Goal: Obtain resource: Download file/media

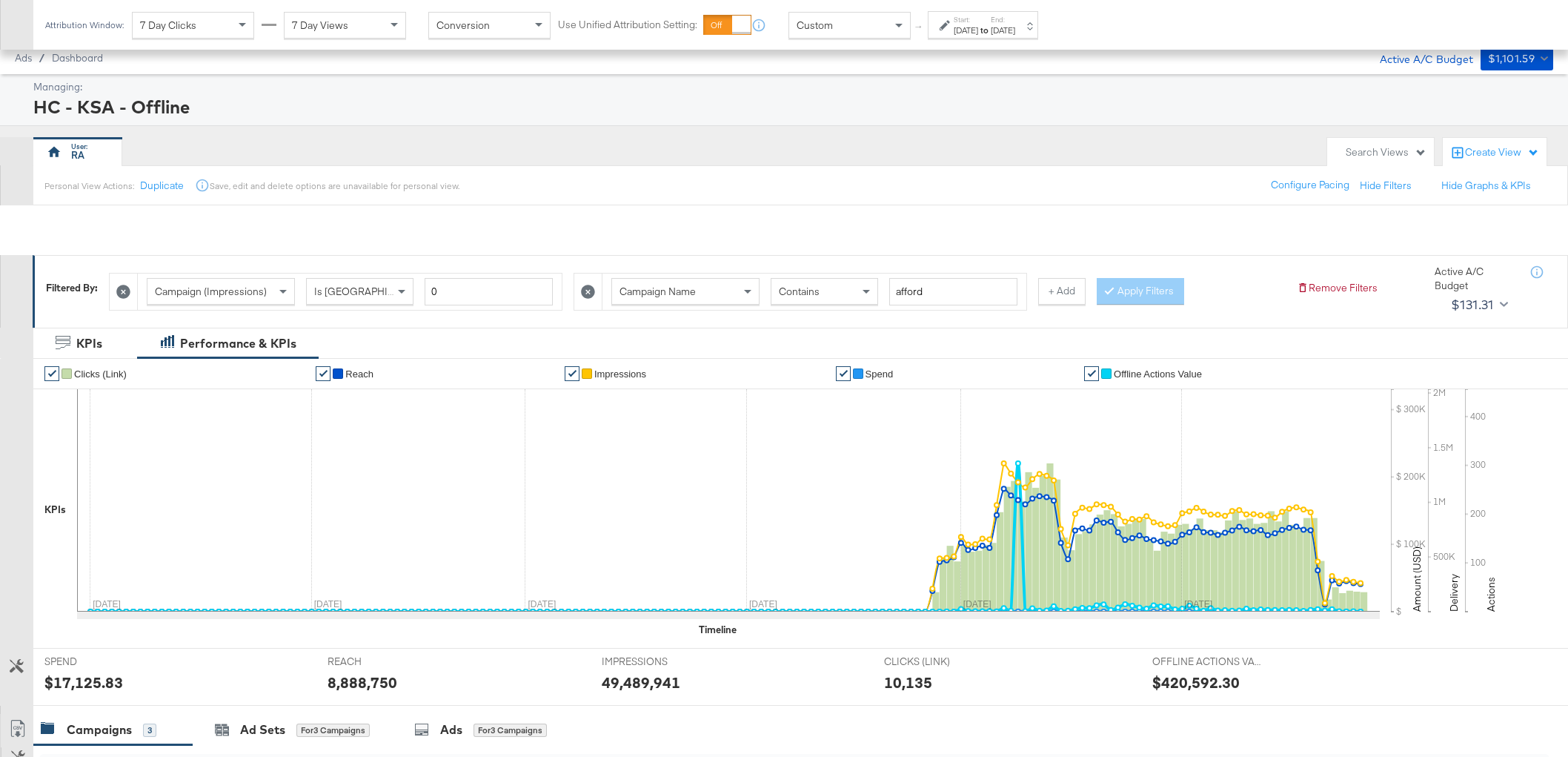
scroll to position [404, 0]
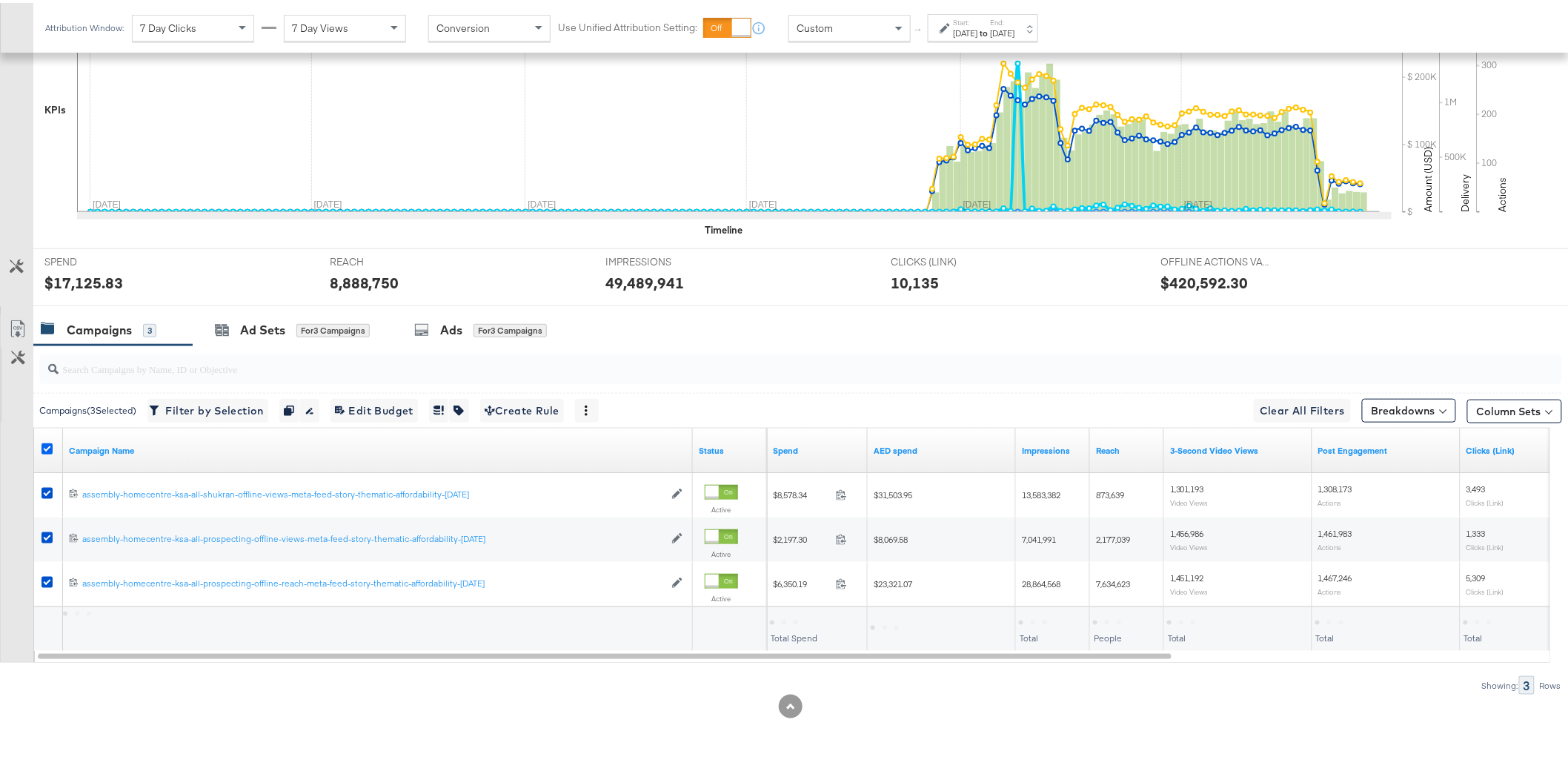
click at [47, 440] on icon at bounding box center [47, 446] width 11 height 11
click at [0, 0] on input "checkbox" at bounding box center [0, 0] width 0 height 0
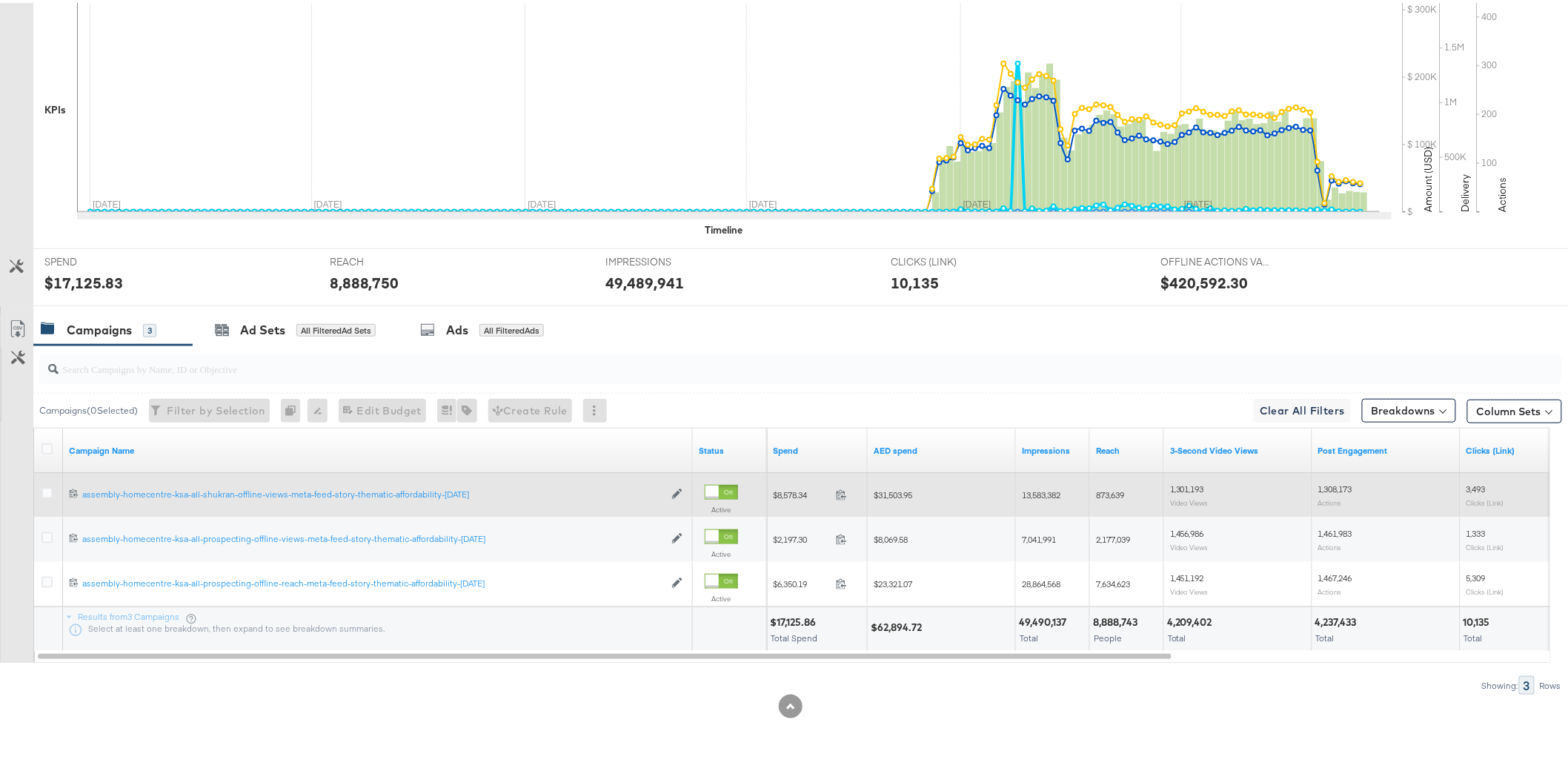
scroll to position [0, 0]
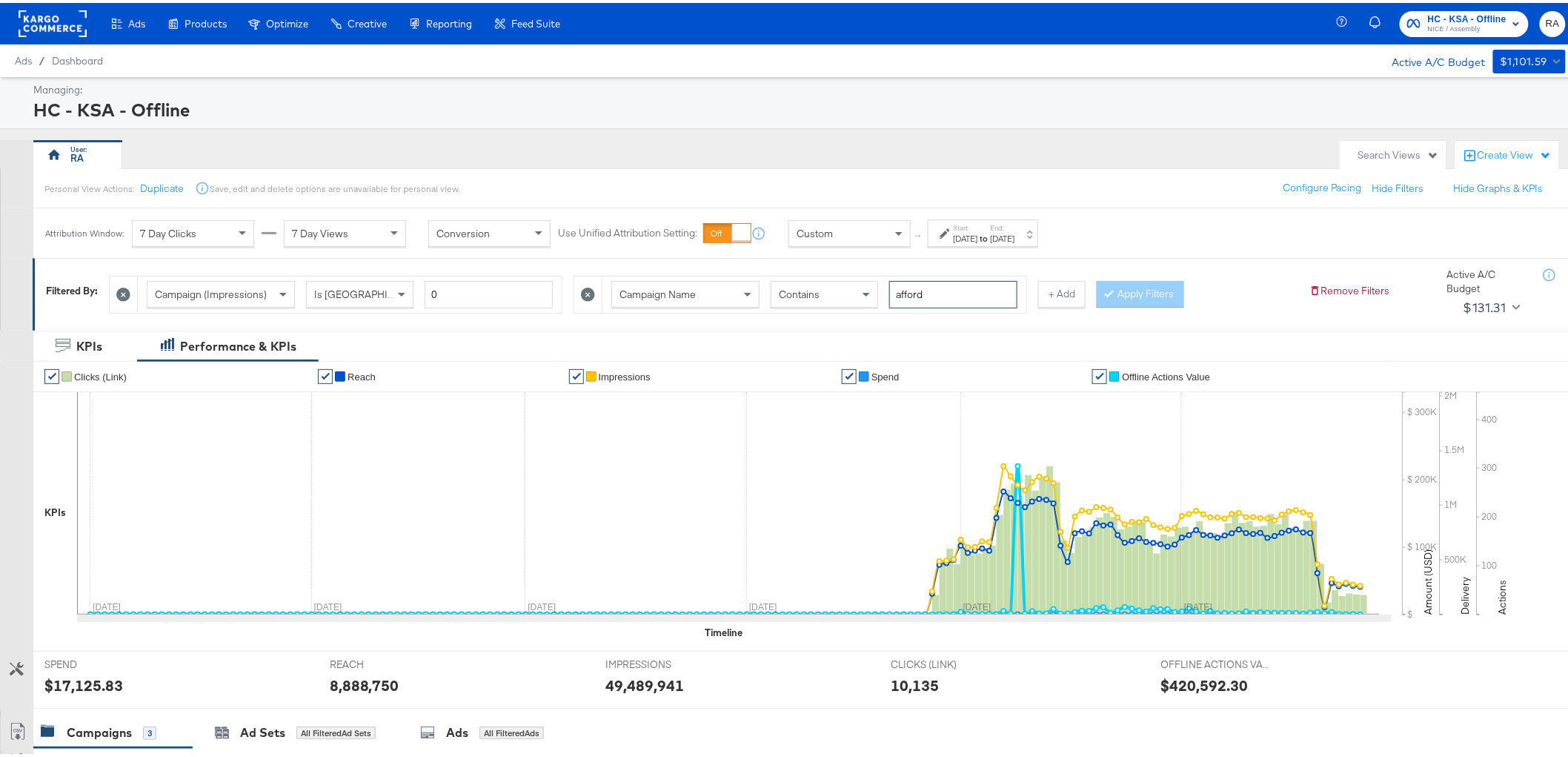
click at [948, 299] on input "afford" at bounding box center [953, 292] width 128 height 28
click at [947, 299] on input "afford" at bounding box center [953, 292] width 128 height 28
click at [1109, 283] on button "Apply Filters" at bounding box center [1141, 292] width 87 height 27
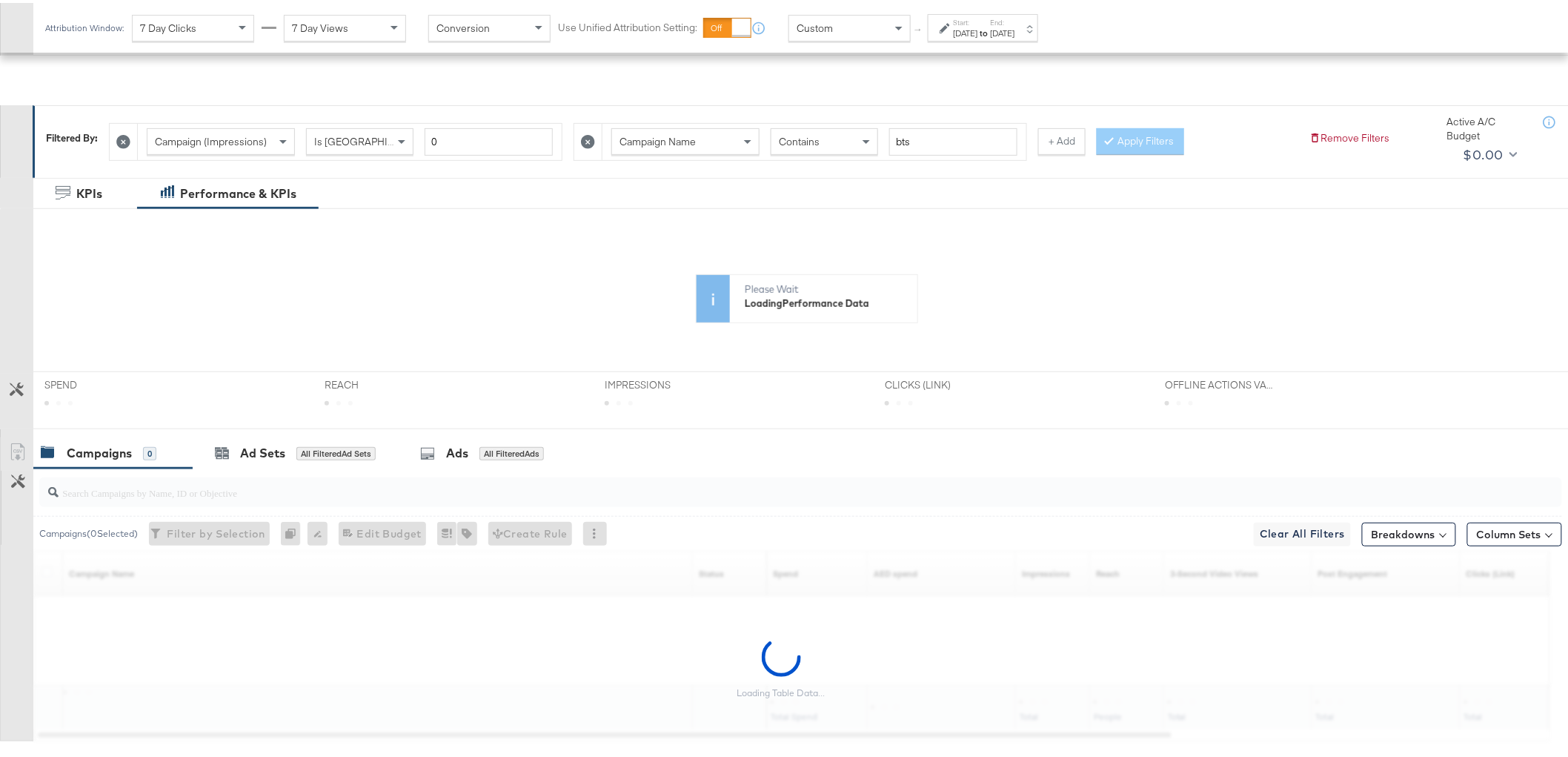
scroll to position [232, 0]
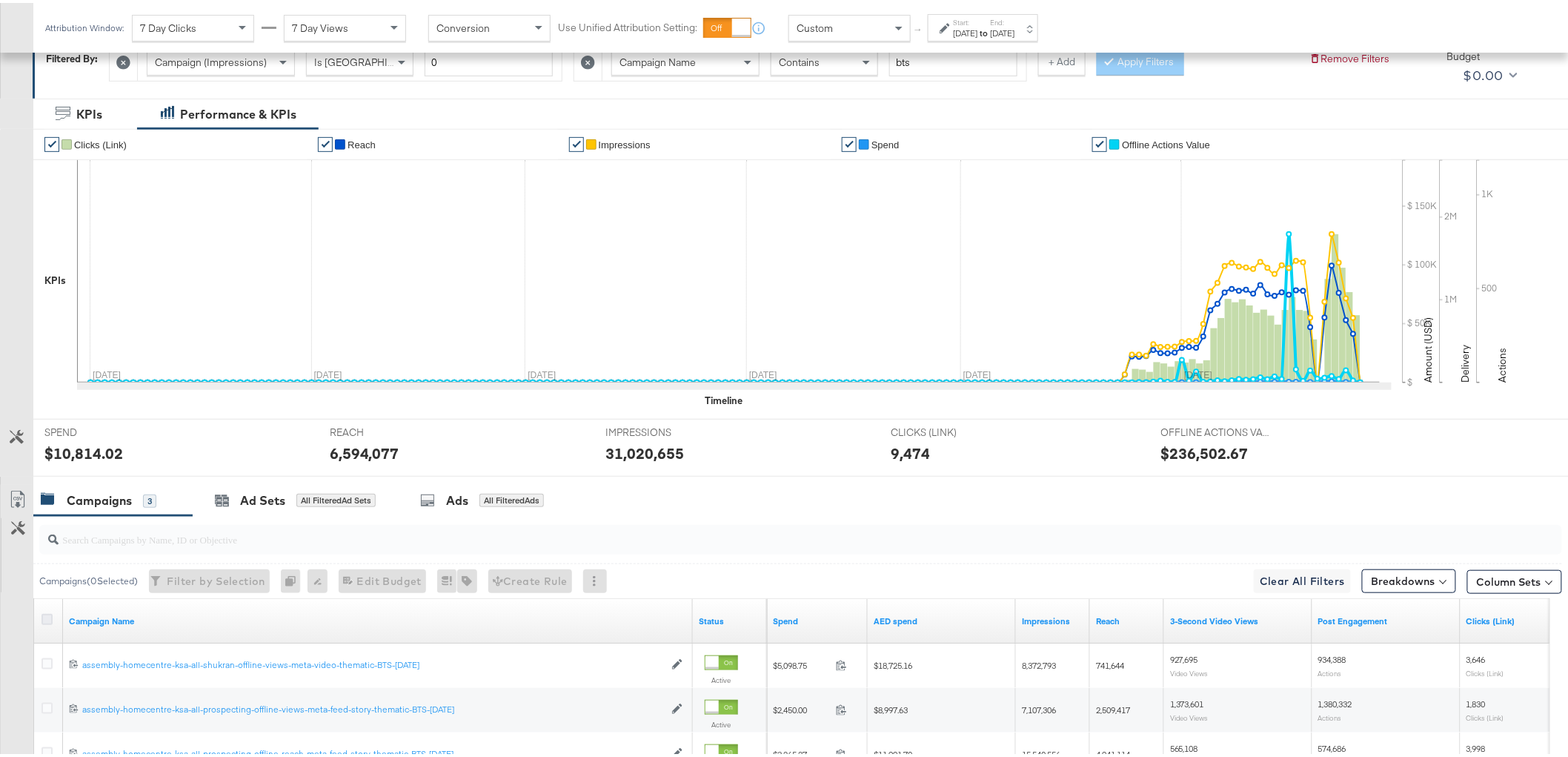
click at [41, 487] on div "Campaigns 3" at bounding box center [113, 497] width 160 height 32
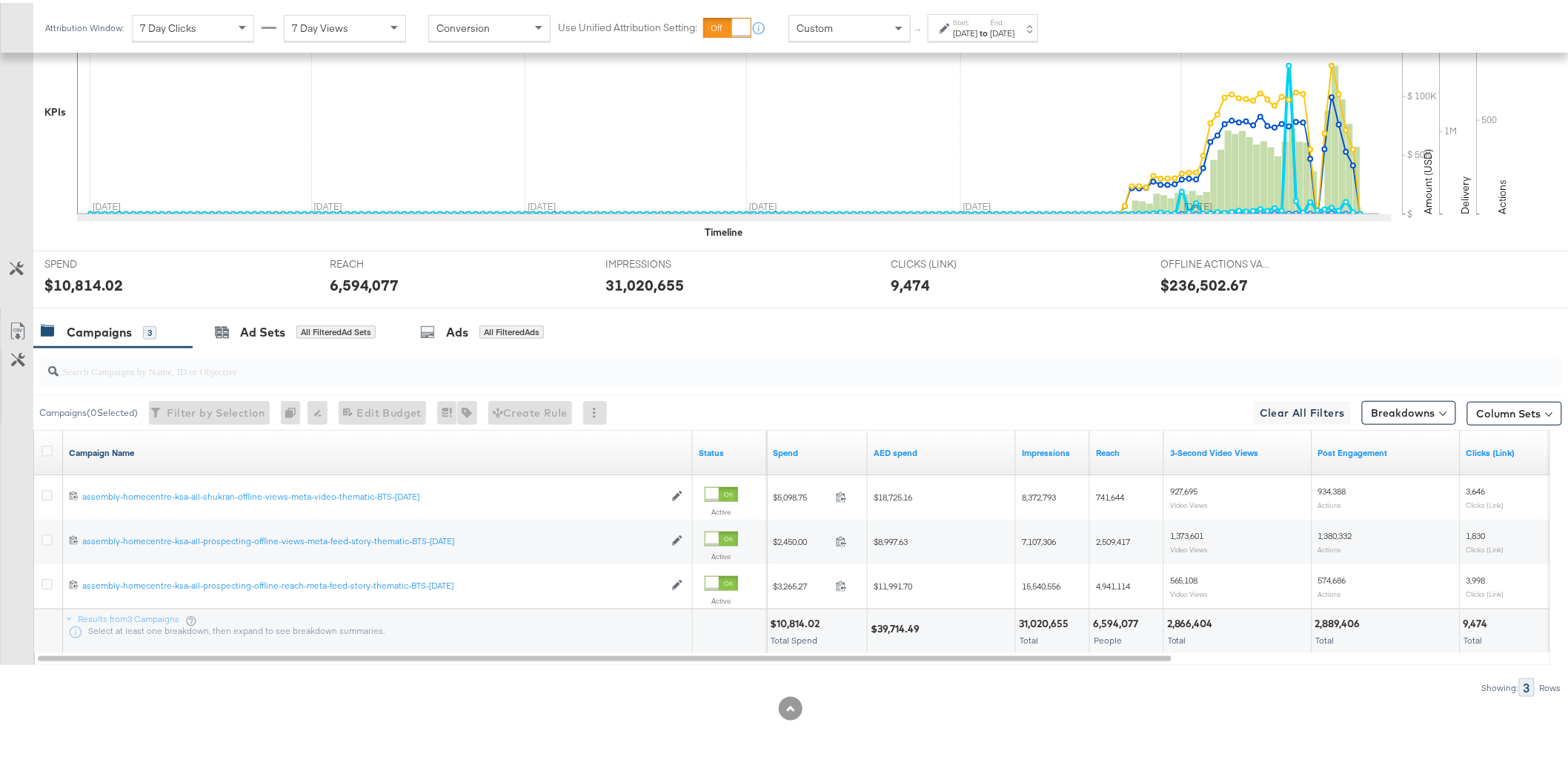
scroll to position [404, 0]
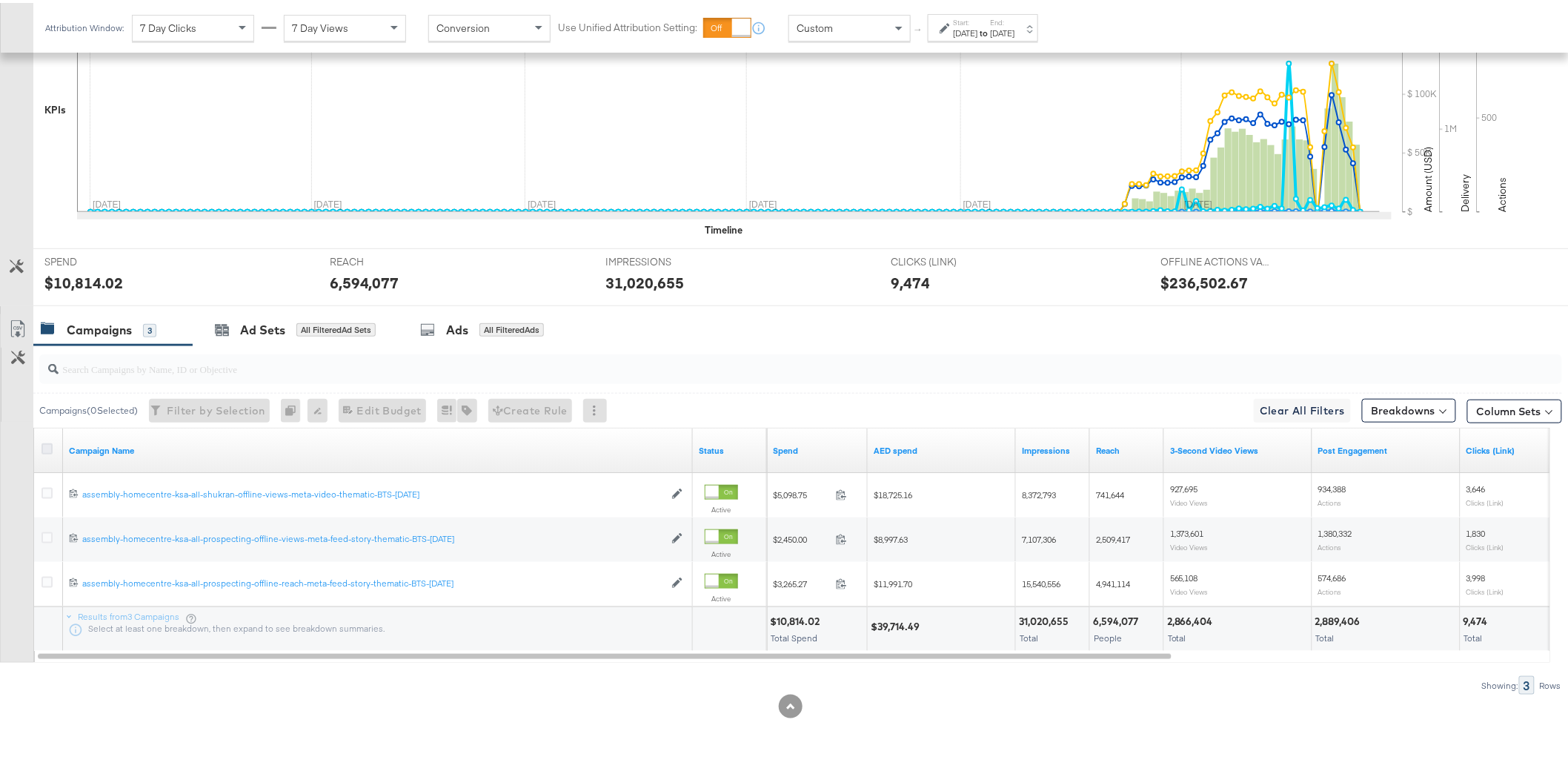
click at [44, 446] on icon at bounding box center [47, 446] width 11 height 11
click at [0, 0] on input "checkbox" at bounding box center [0, 0] width 0 height 0
click at [14, 322] on icon at bounding box center [17, 326] width 17 height 17
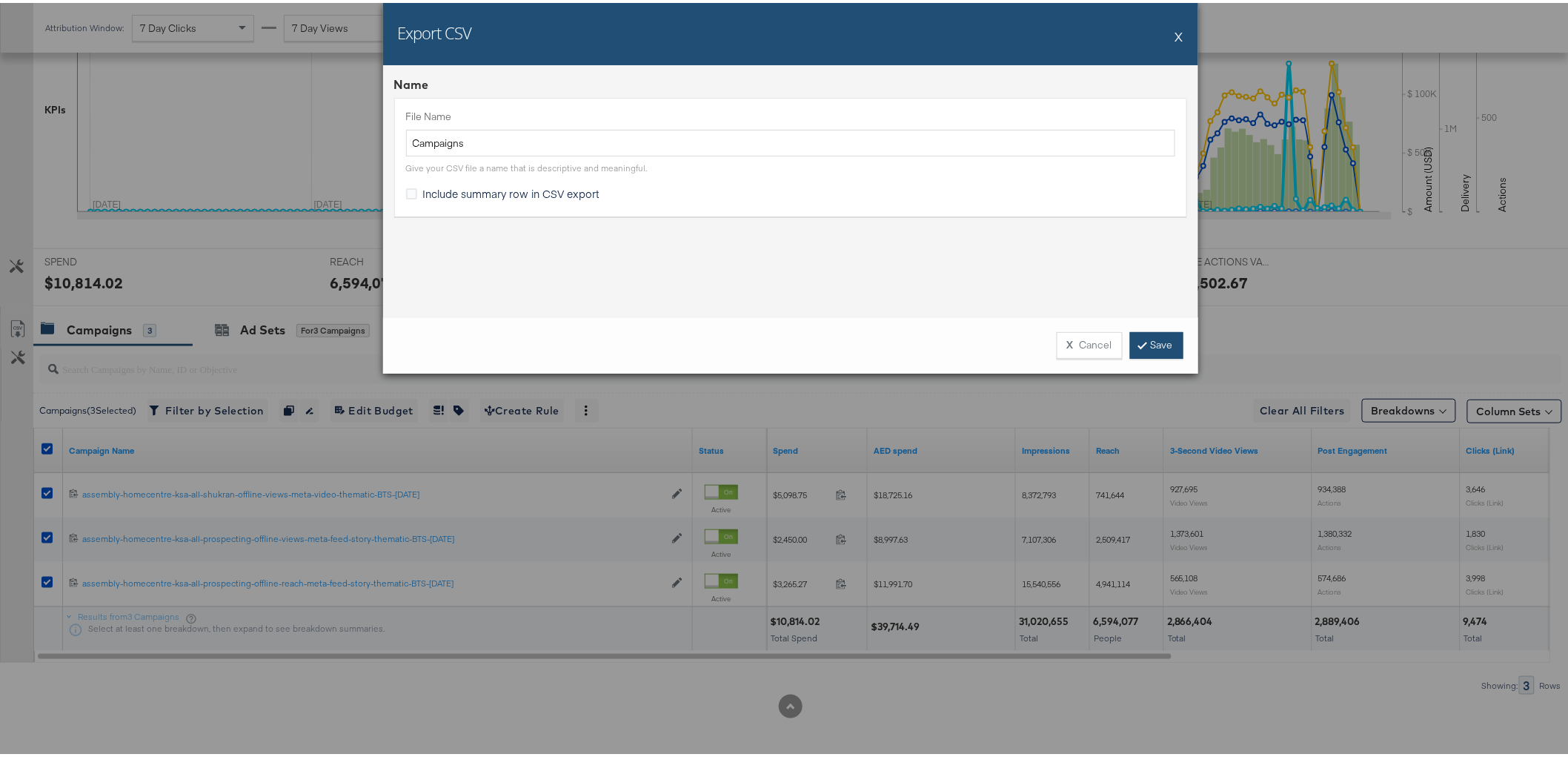
click at [1162, 348] on link "Save" at bounding box center [1157, 342] width 53 height 27
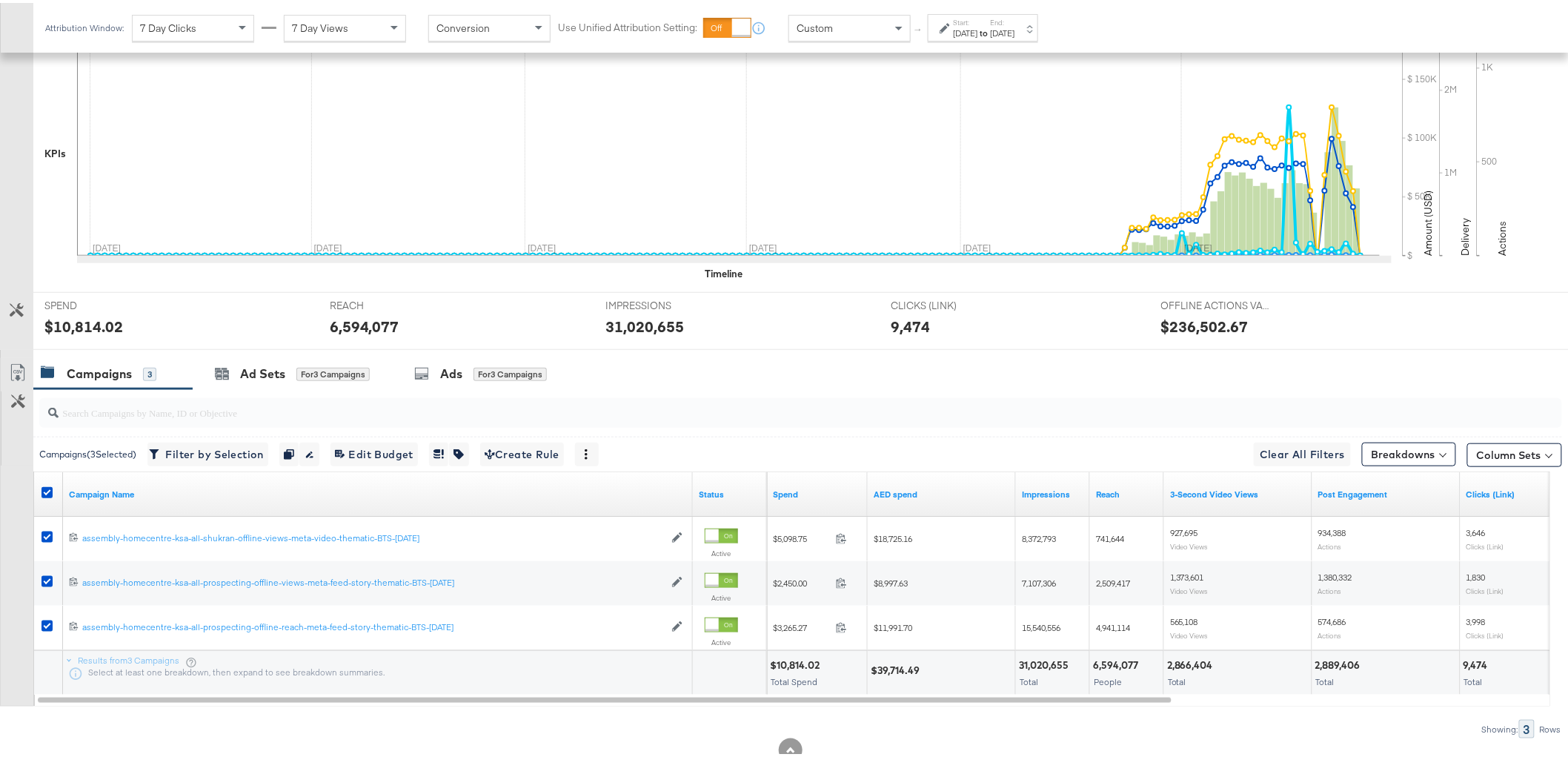
scroll to position [321, 0]
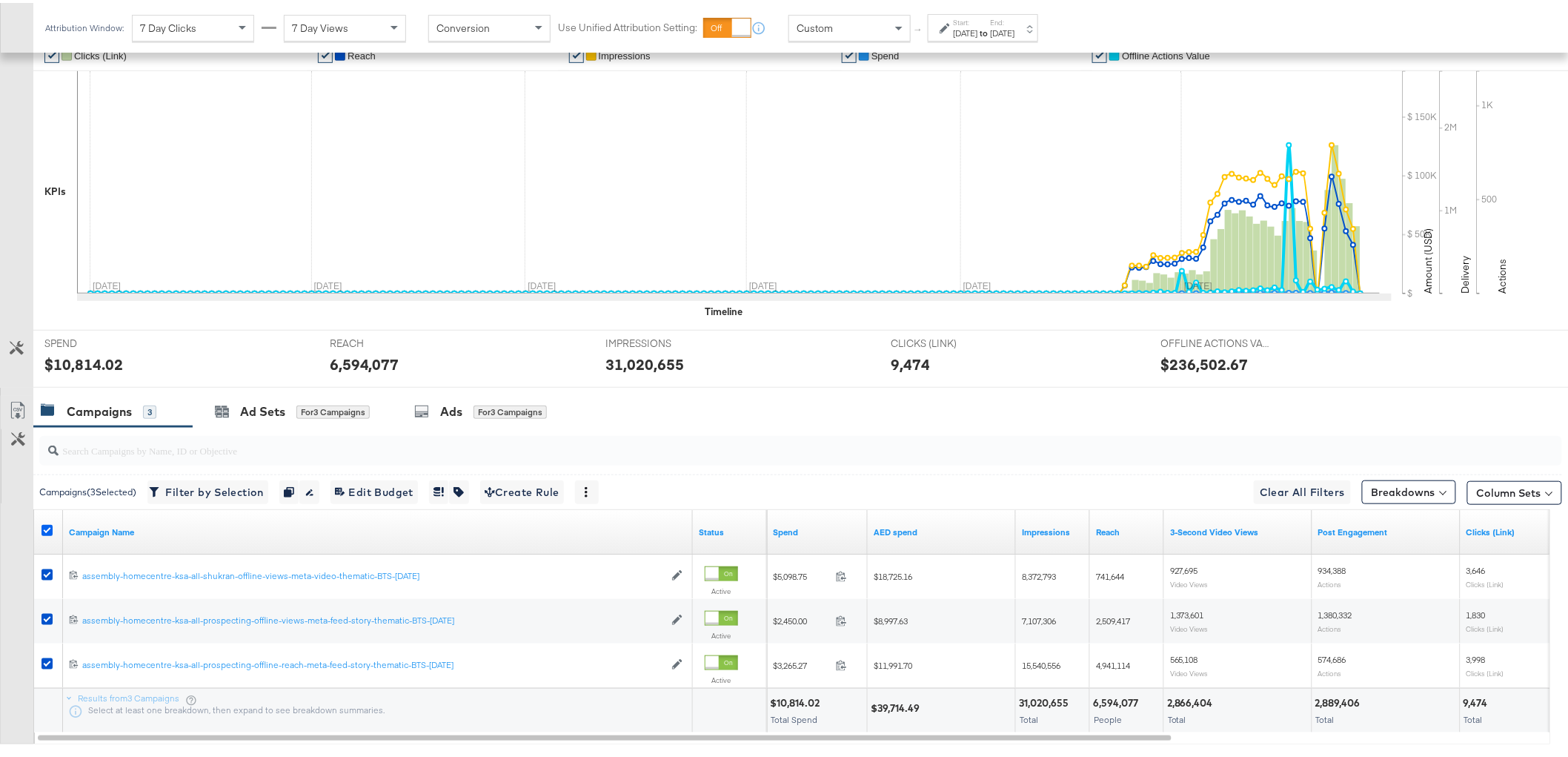
click at [45, 525] on icon at bounding box center [47, 527] width 11 height 11
click at [0, 0] on input "checkbox" at bounding box center [0, 0] width 0 height 0
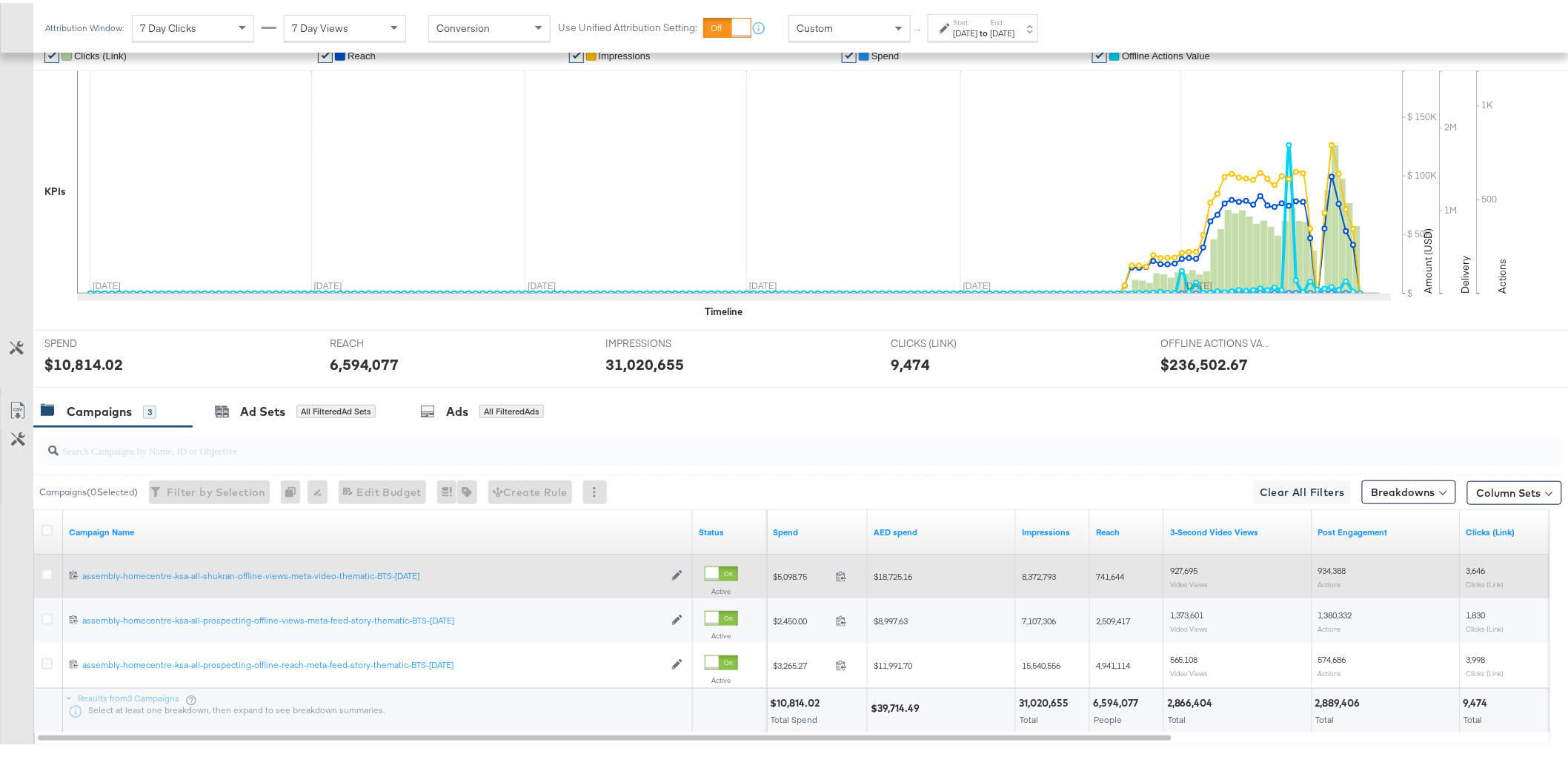
scroll to position [0, 0]
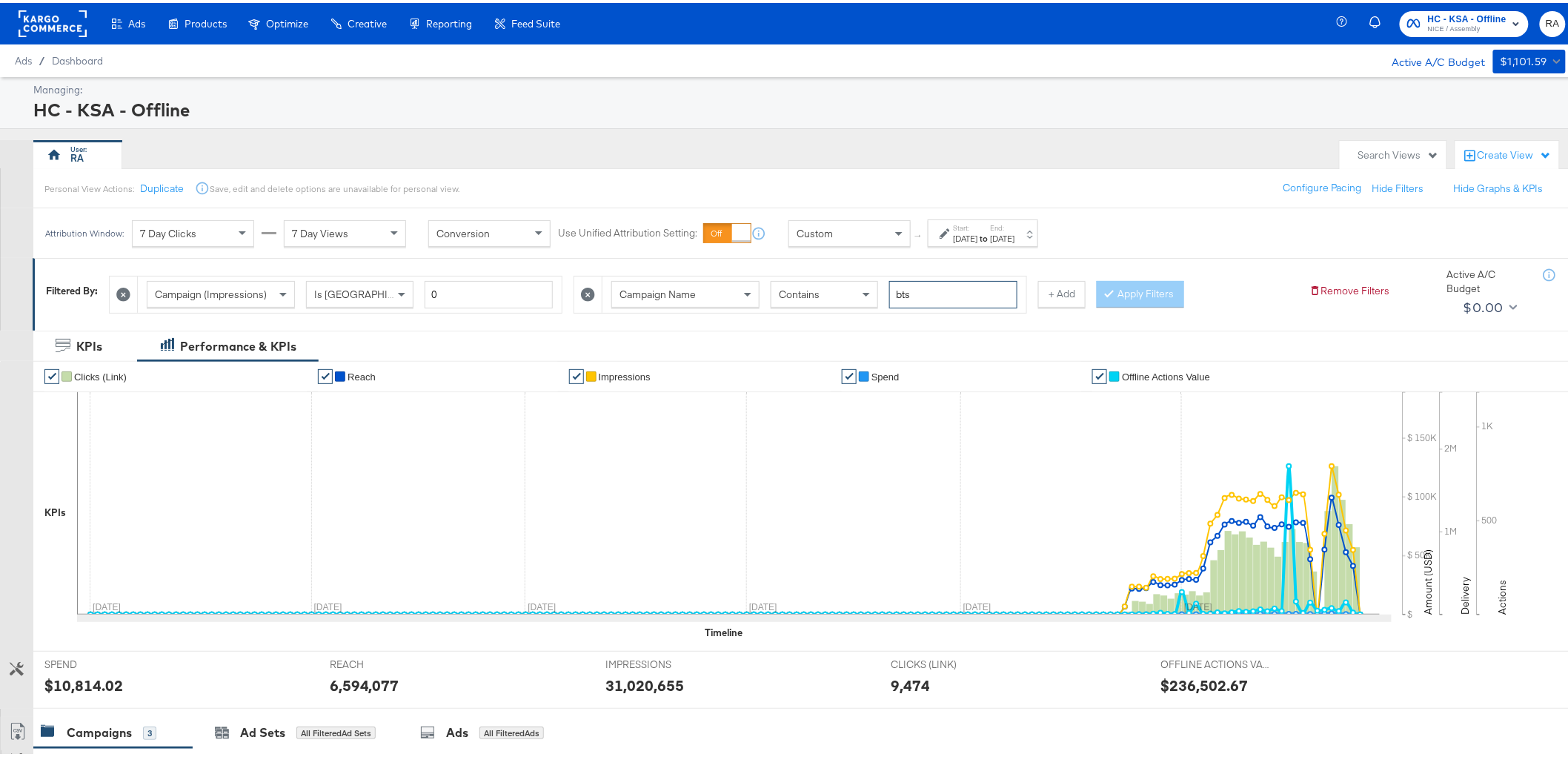
click at [960, 293] on input "bts" at bounding box center [953, 292] width 128 height 28
type input "sale"
click at [1076, 298] on button "+ Add" at bounding box center [1062, 292] width 48 height 27
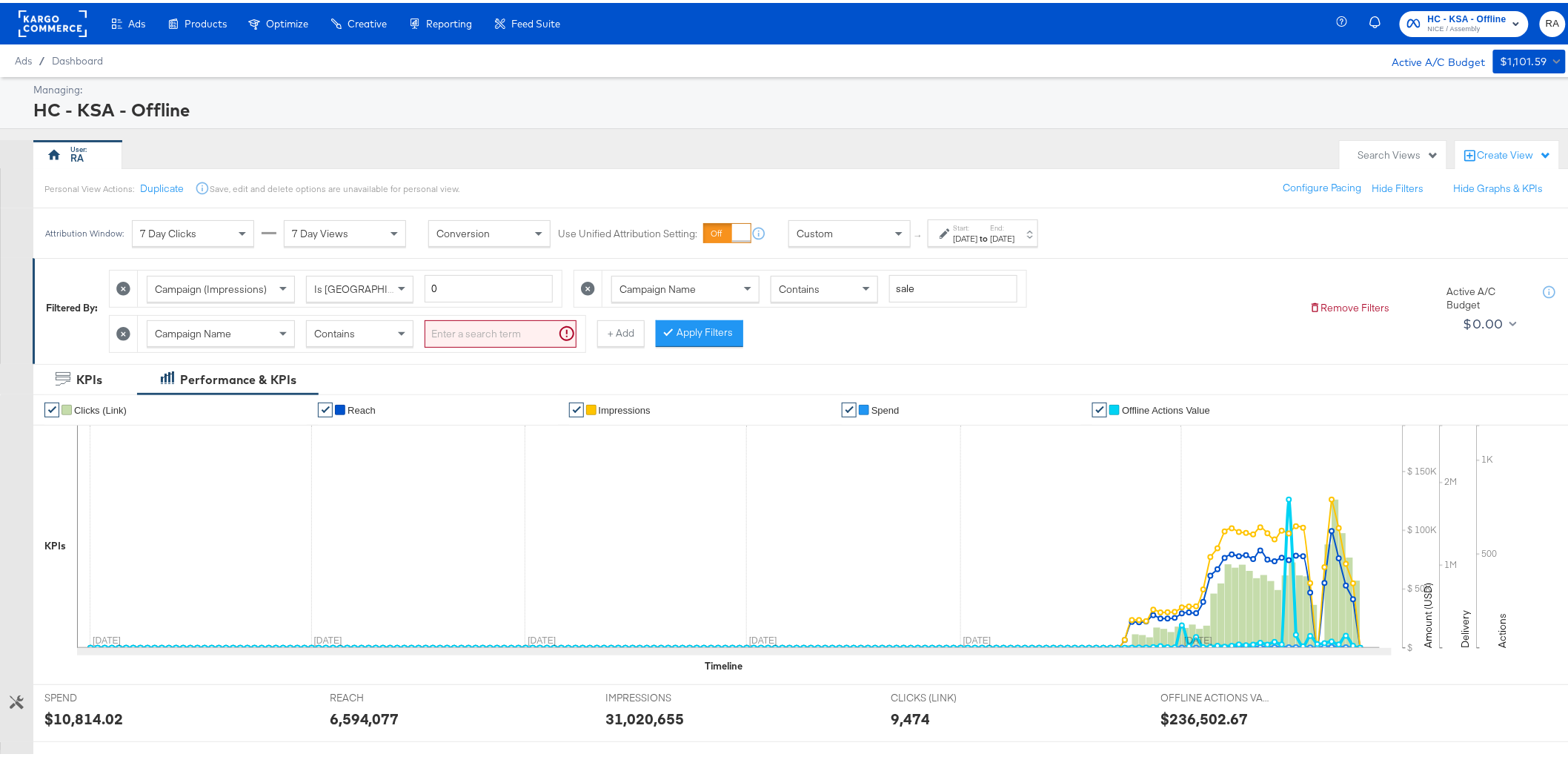
drag, startPoint x: 477, startPoint y: 346, endPoint x: 481, endPoint y: 338, distance: 8.9
click at [478, 346] on div "Campaign Name Contains" at bounding box center [362, 331] width 448 height 37
click at [481, 338] on input "search" at bounding box center [500, 330] width 152 height 28
type input "aug"
click at [683, 337] on button "Apply Filters" at bounding box center [676, 330] width 87 height 27
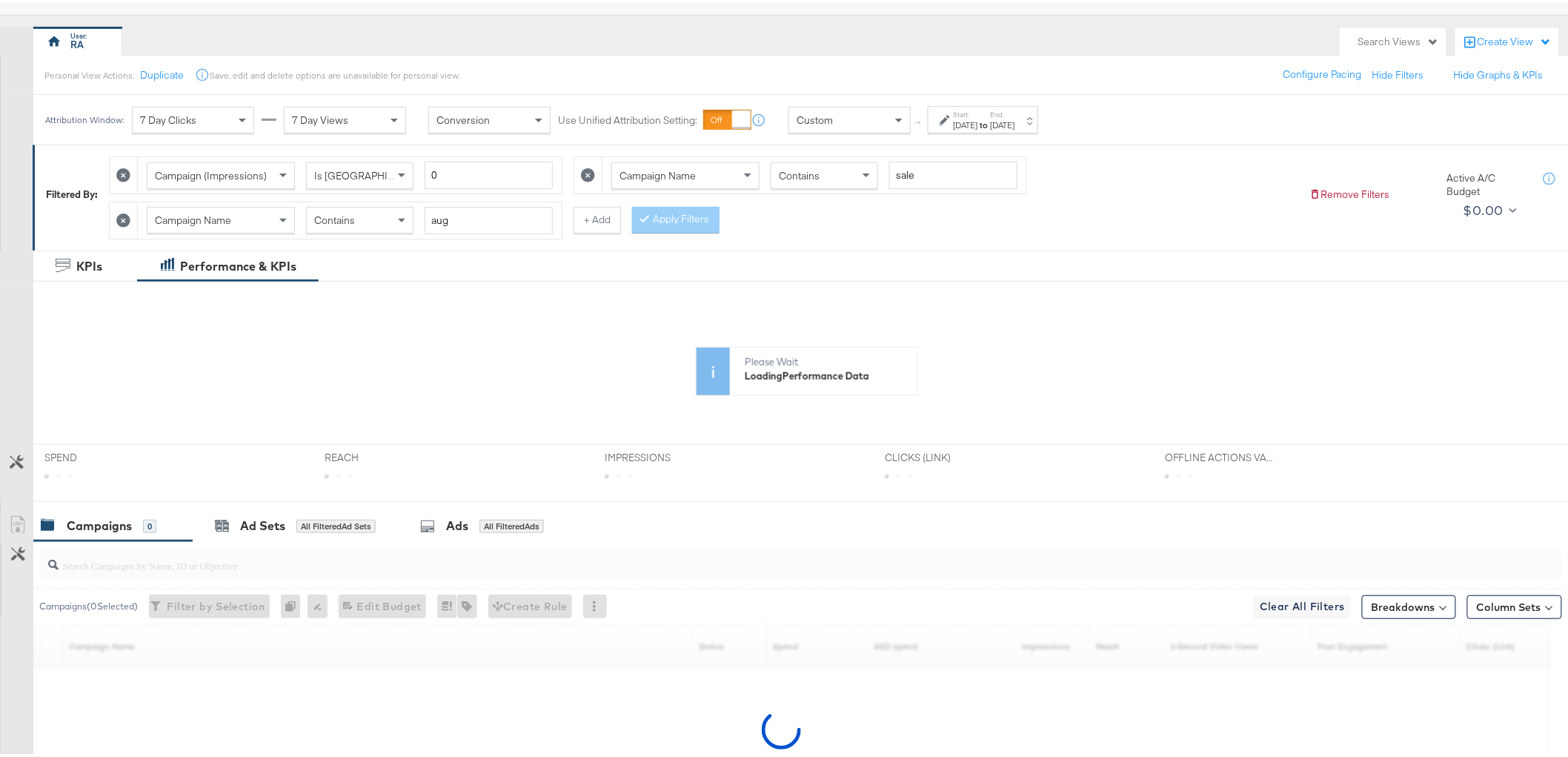
scroll to position [265, 0]
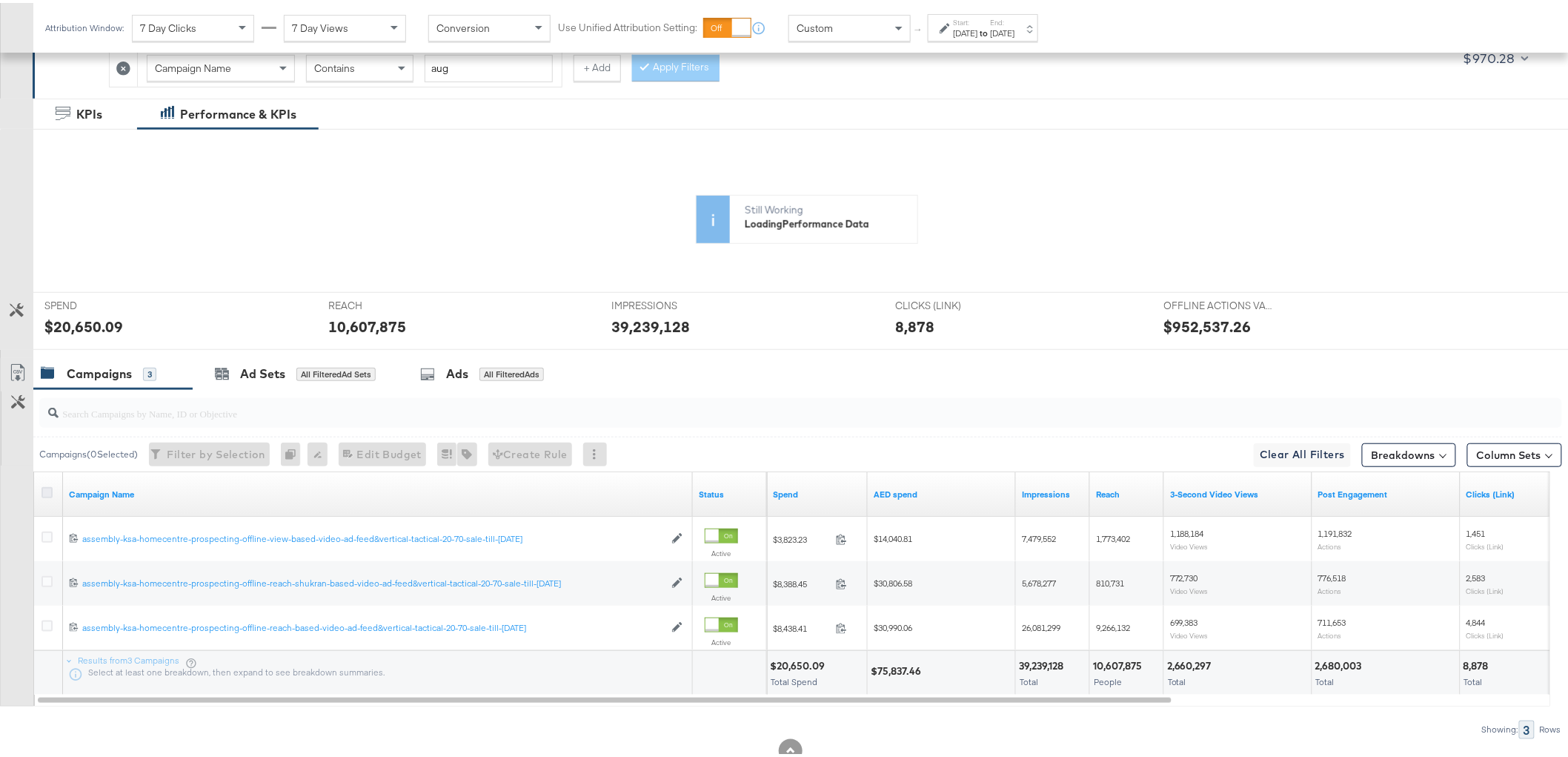
click at [45, 492] on icon at bounding box center [47, 489] width 11 height 11
click at [0, 0] on input "checkbox" at bounding box center [0, 0] width 0 height 0
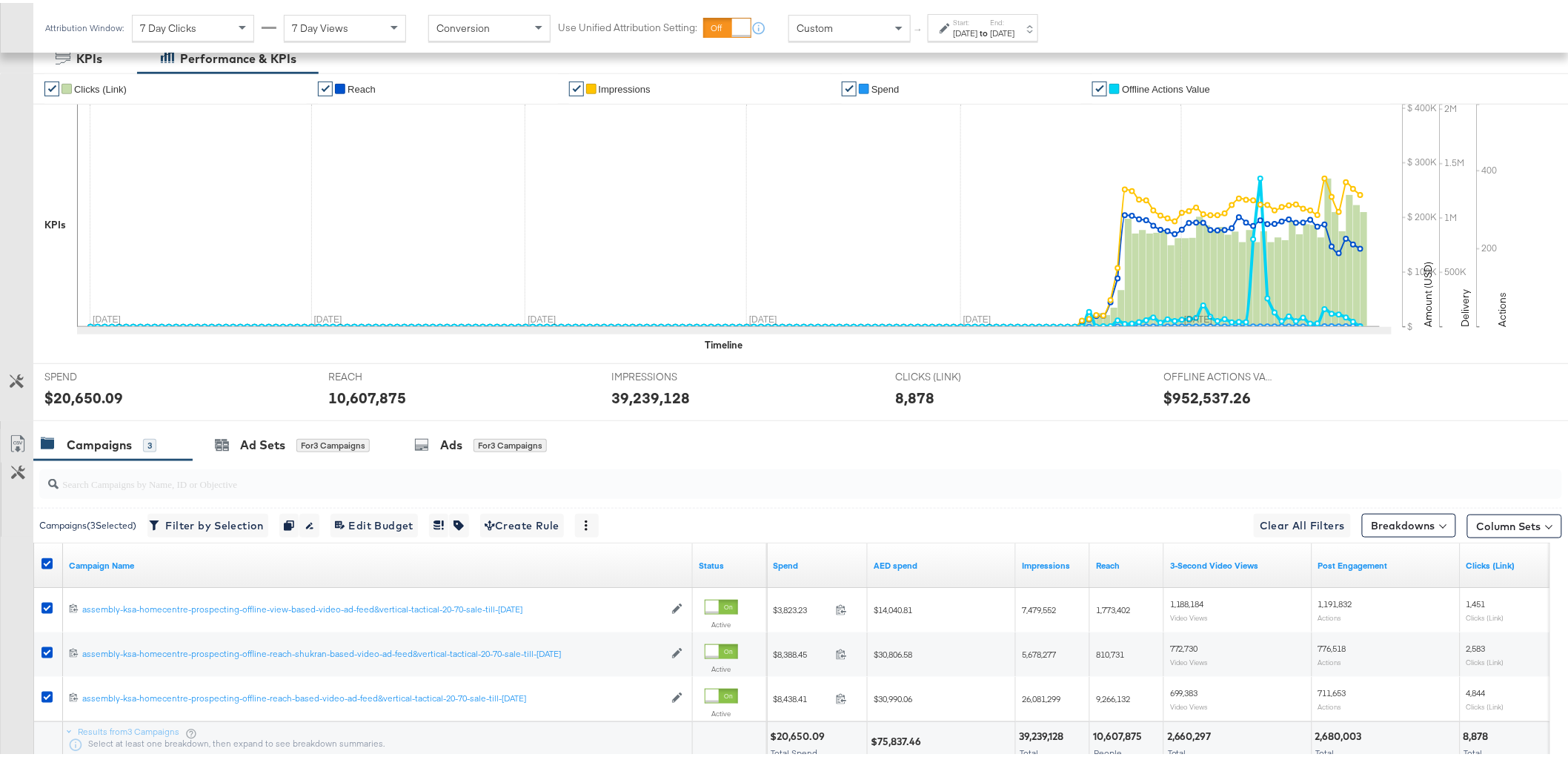
scroll to position [431, 0]
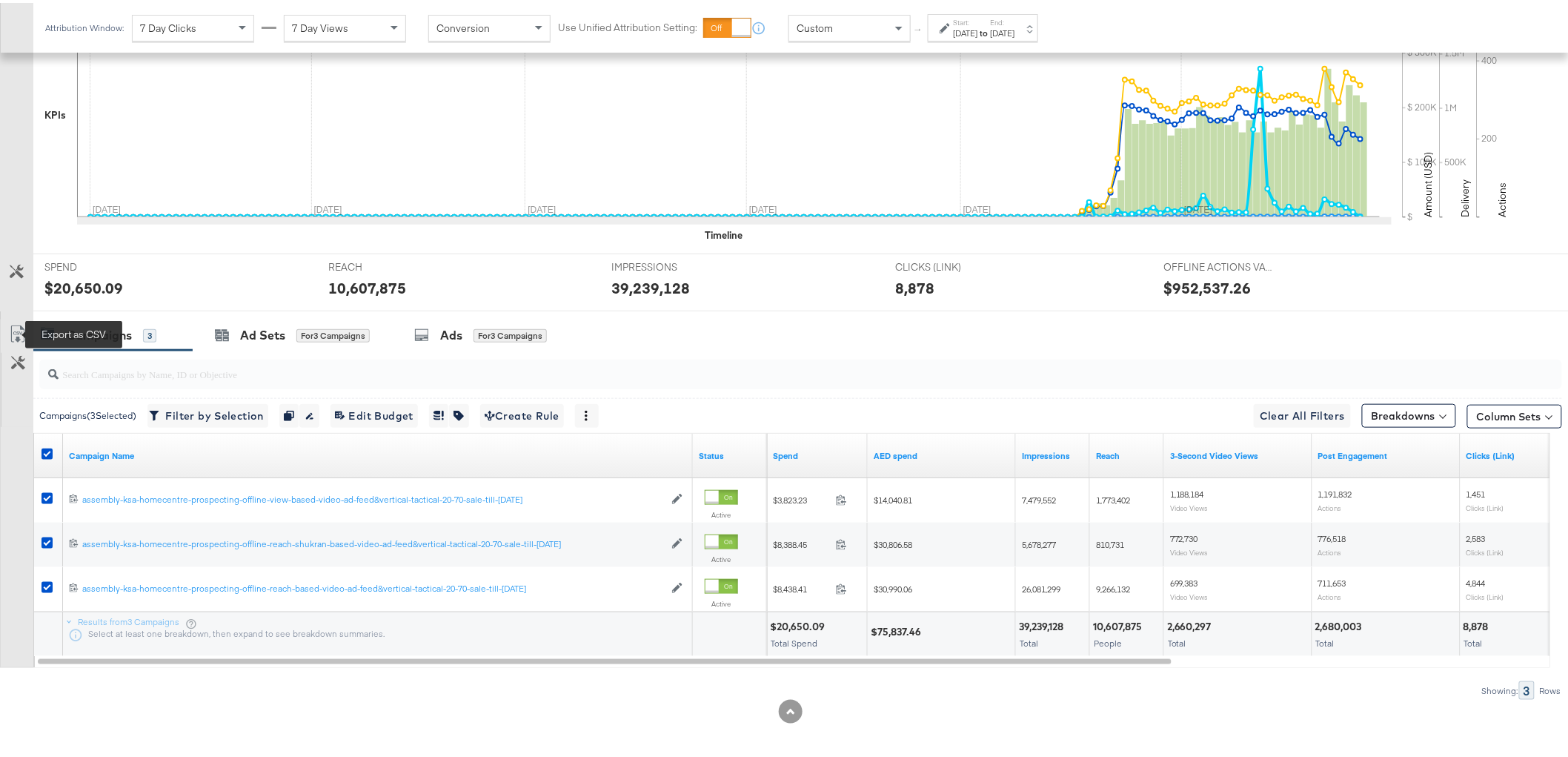
click at [12, 331] on icon at bounding box center [17, 331] width 17 height 17
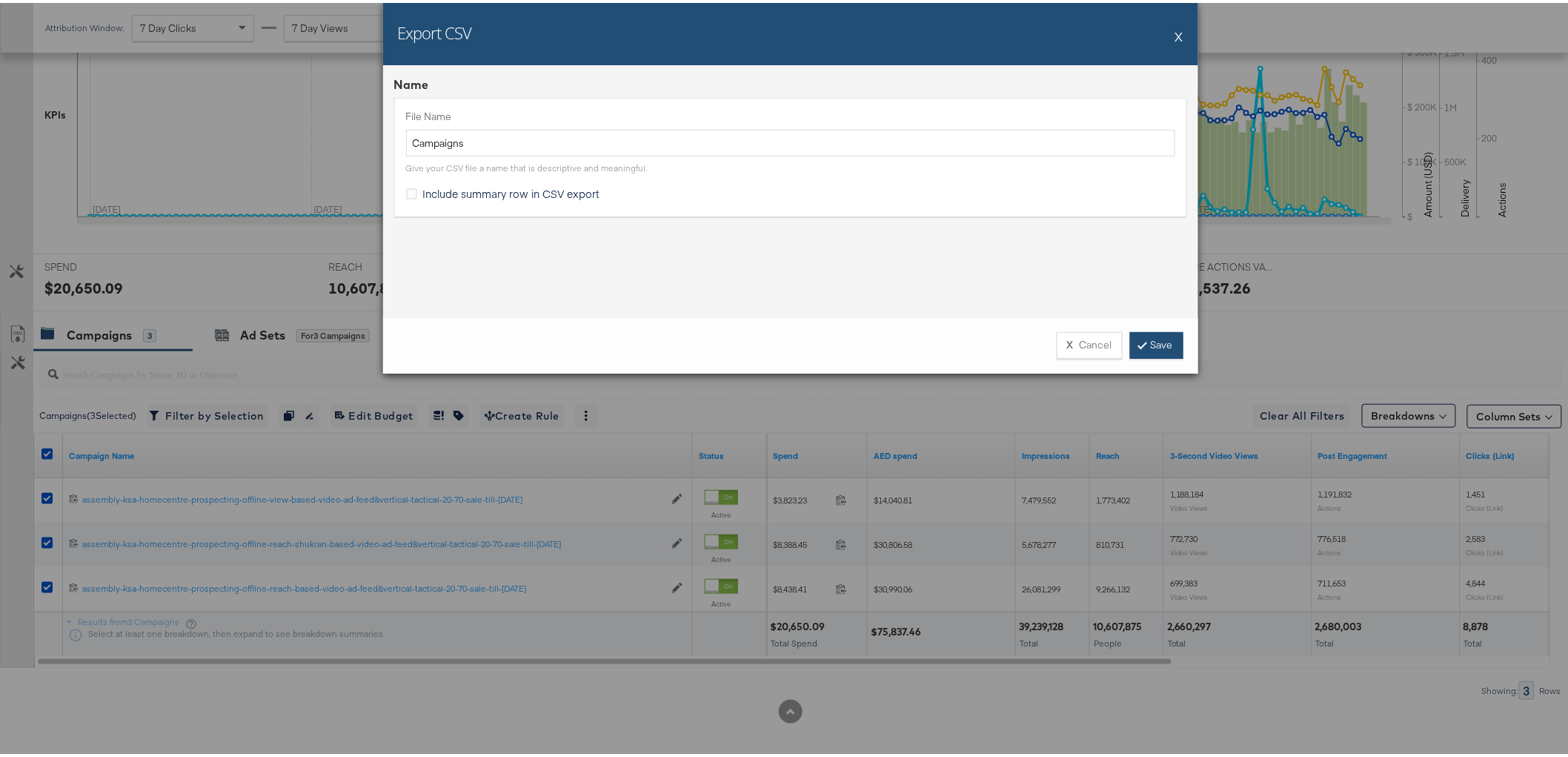
click at [1164, 347] on link "Save" at bounding box center [1157, 342] width 53 height 27
